Goal: Task Accomplishment & Management: Manage account settings

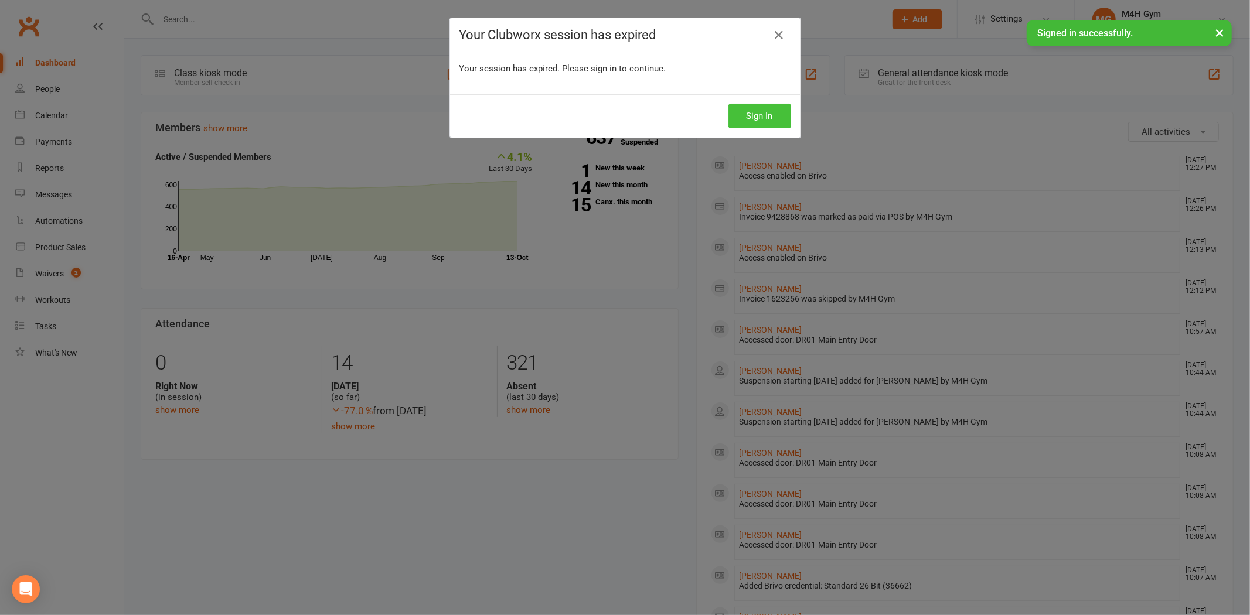
click at [764, 124] on button "Sign In" at bounding box center [759, 116] width 63 height 25
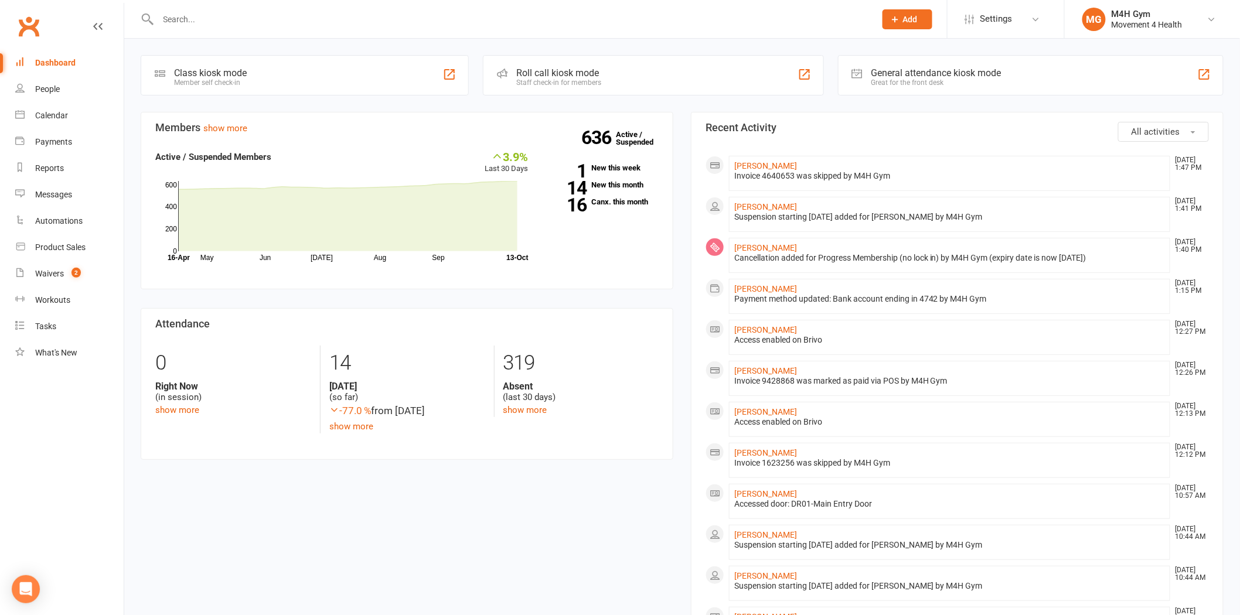
click at [165, 15] on input "text" at bounding box center [511, 19] width 712 height 16
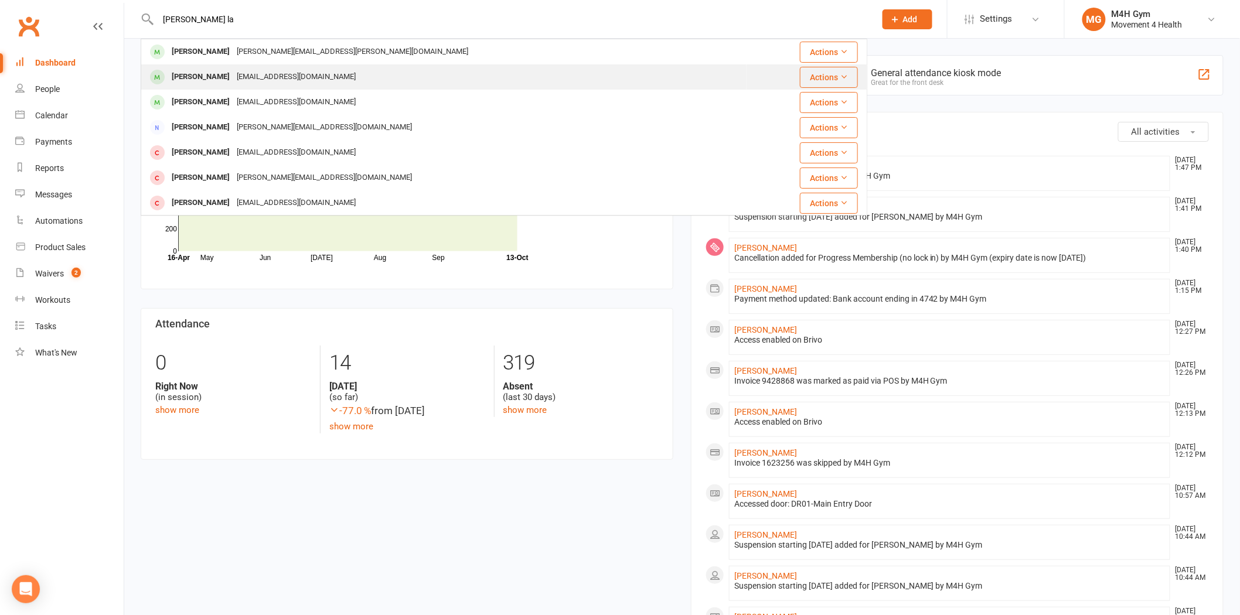
type input "john la"
click at [223, 74] on div "John La Frentz" at bounding box center [200, 77] width 65 height 17
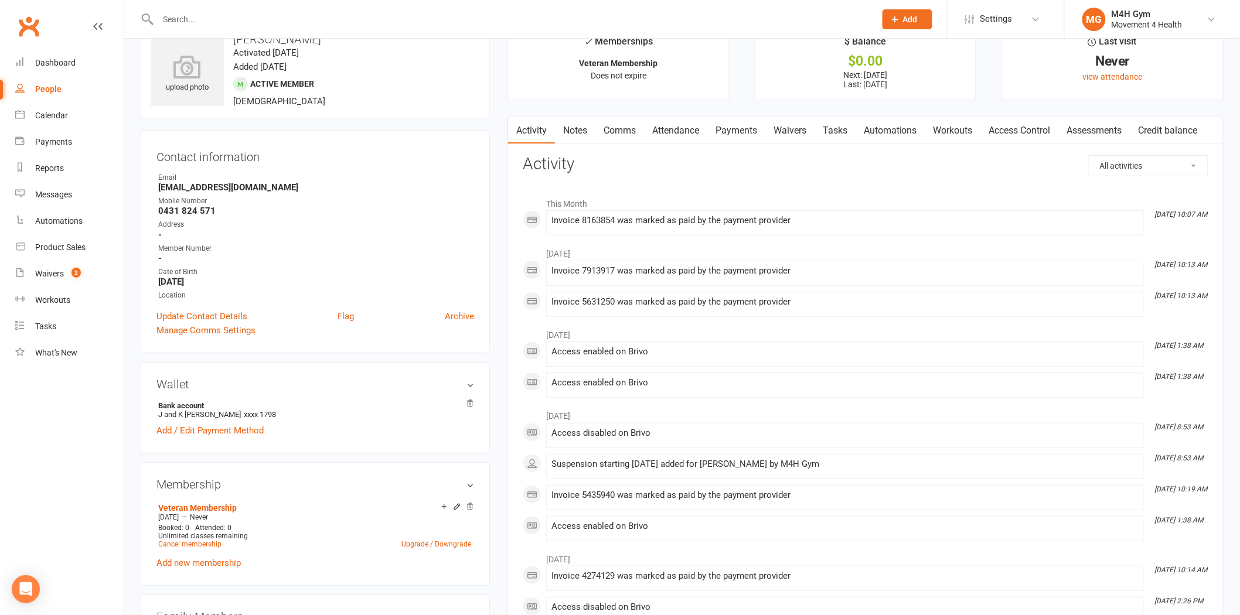
scroll to position [65, 0]
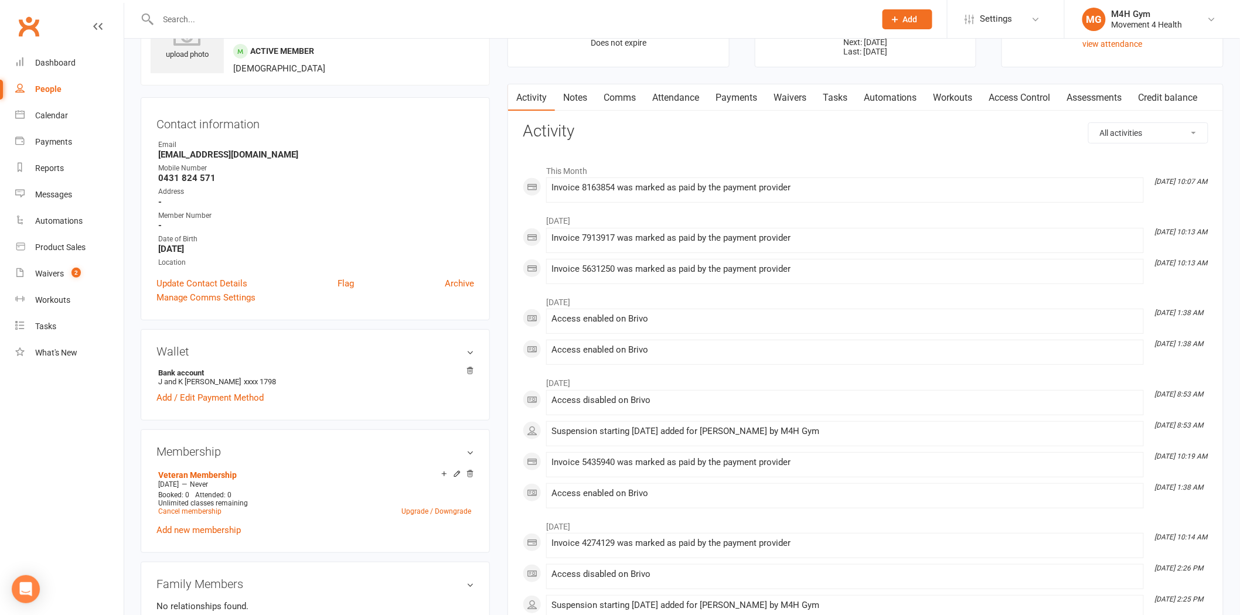
click at [739, 103] on link "Payments" at bounding box center [736, 97] width 58 height 27
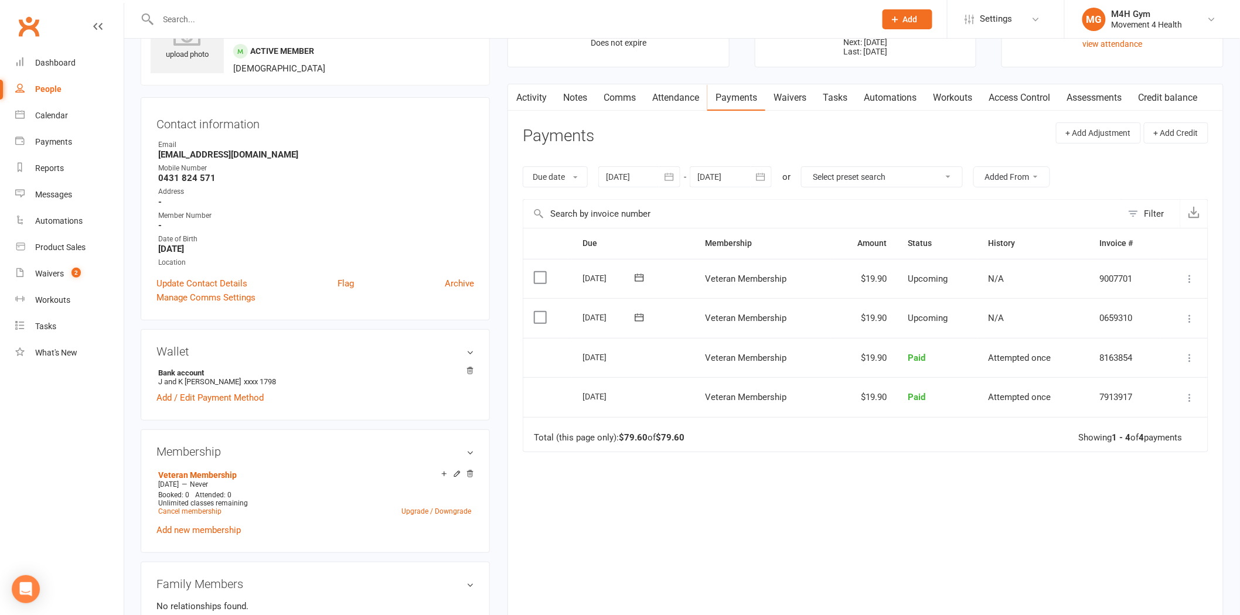
click at [669, 180] on icon "button" at bounding box center [669, 177] width 12 height 12
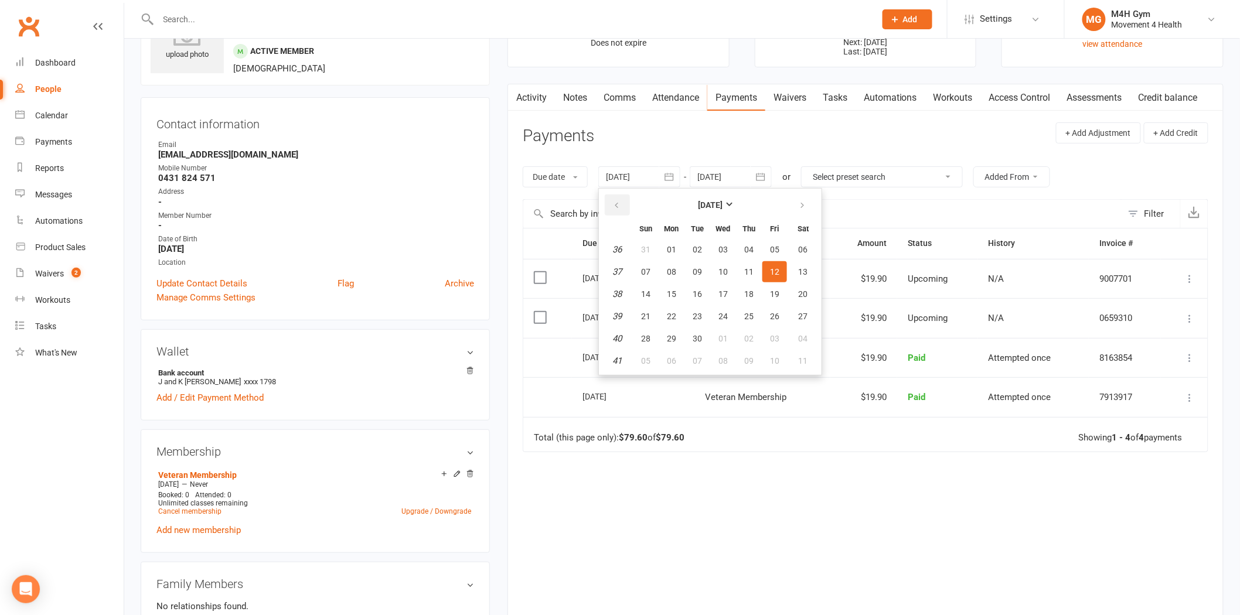
click at [608, 202] on button "button" at bounding box center [617, 205] width 25 height 21
click at [609, 202] on button "button" at bounding box center [617, 205] width 25 height 21
click at [663, 271] on button "07" at bounding box center [671, 271] width 25 height 21
type input "07 Jul 2025"
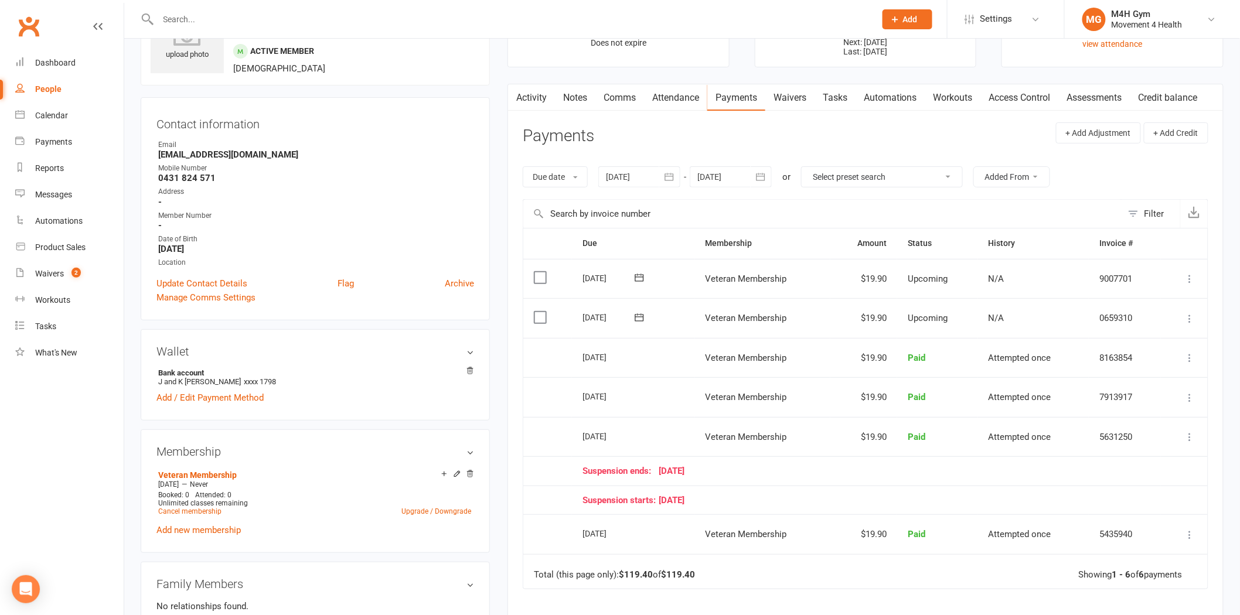
click at [1188, 317] on icon at bounding box center [1190, 319] width 12 height 12
click at [1110, 418] on link "Skip" at bounding box center [1127, 411] width 138 height 23
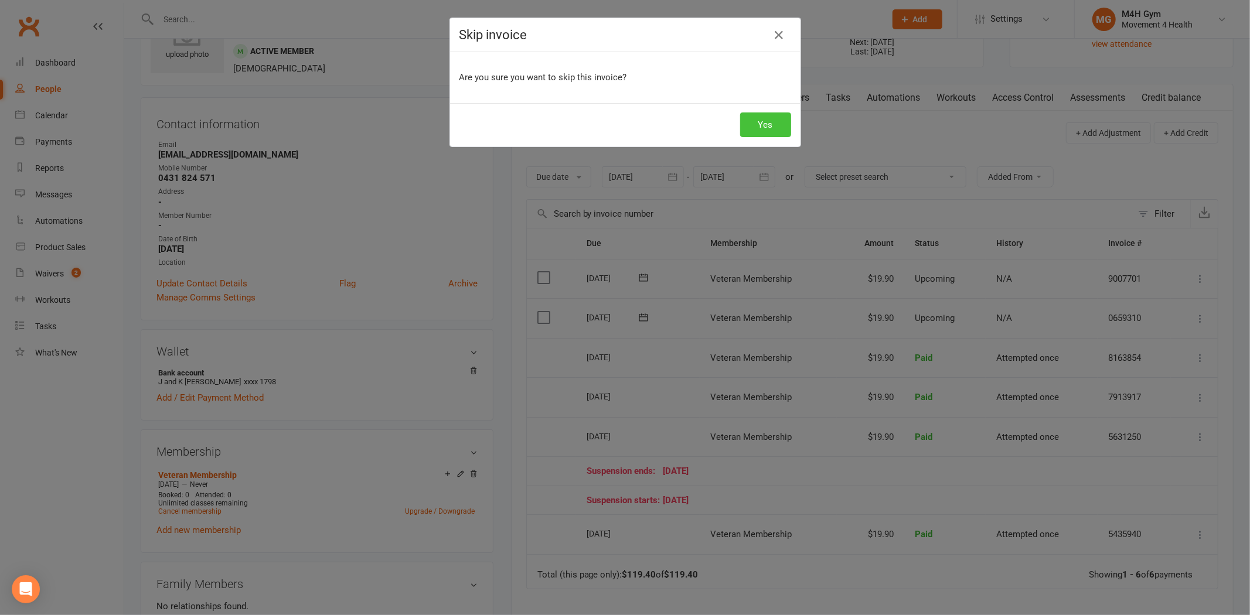
click at [755, 122] on button "Yes" at bounding box center [765, 124] width 51 height 25
